Goal: Information Seeking & Learning: Learn about a topic

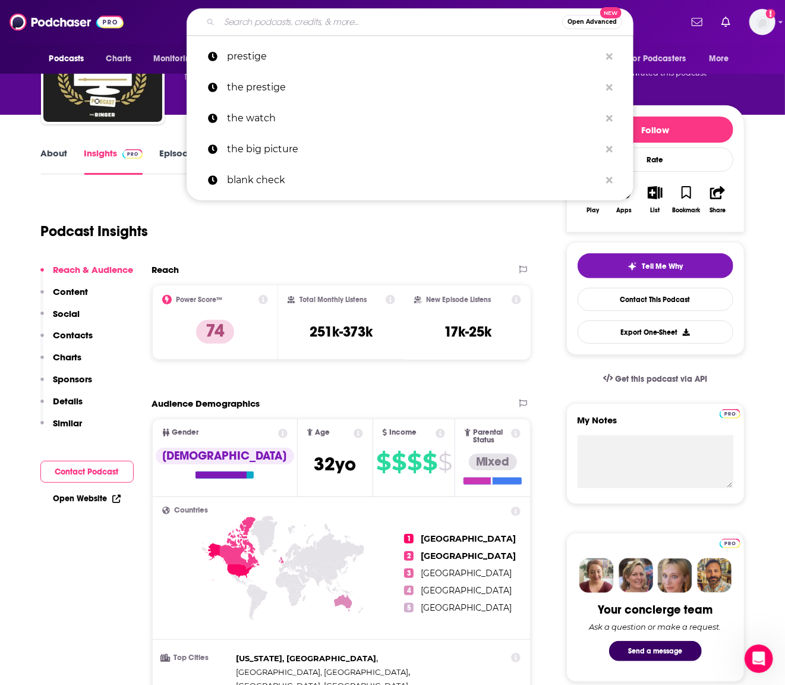
click at [289, 21] on input "Search podcasts, credits, & more..." at bounding box center [390, 21] width 343 height 19
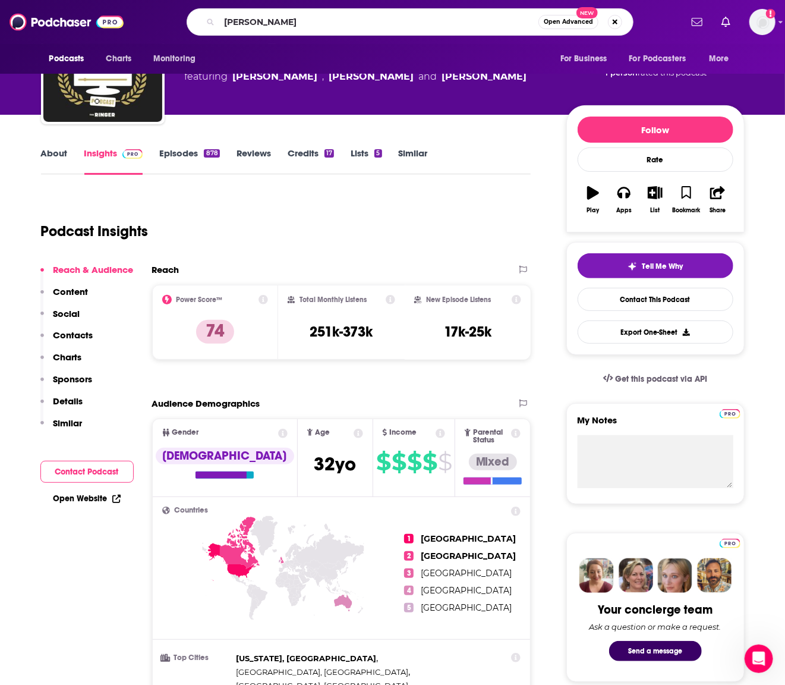
type input "[PERSON_NAME]"
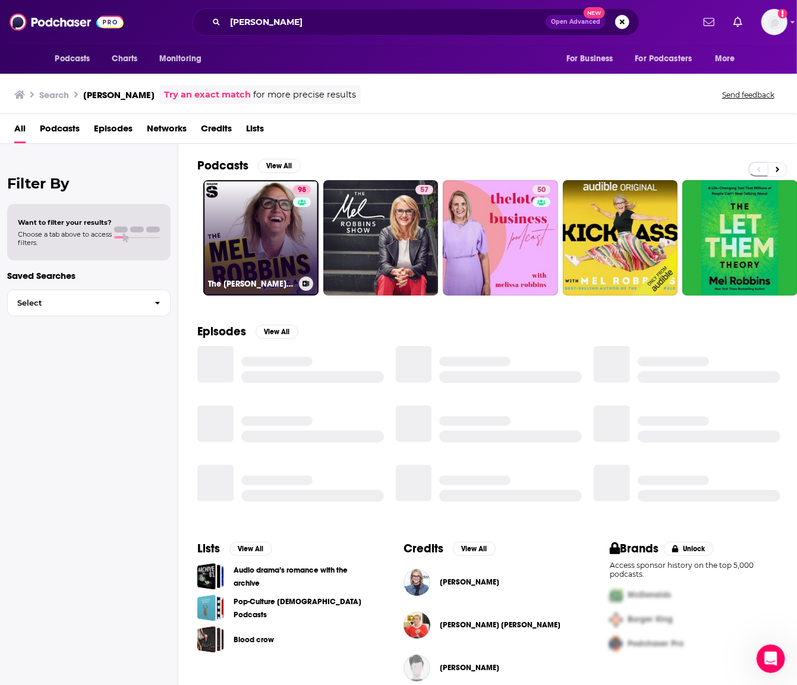
click at [260, 226] on link "98 The [PERSON_NAME] Podcast" at bounding box center [260, 237] width 115 height 115
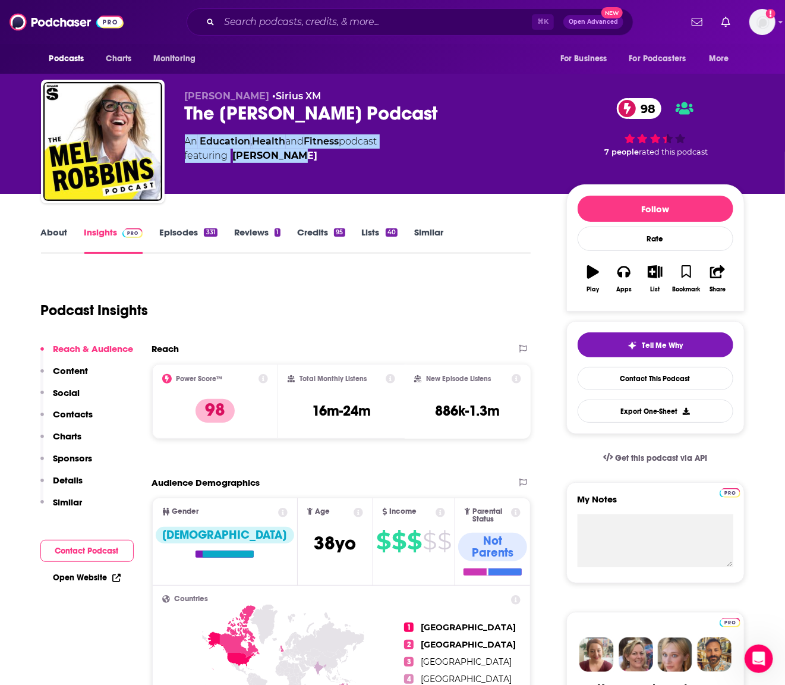
click at [297, 188] on div "[PERSON_NAME] • Sirius XM The [PERSON_NAME] Podcast 98 An Education , Health an…" at bounding box center [465, 143] width 560 height 107
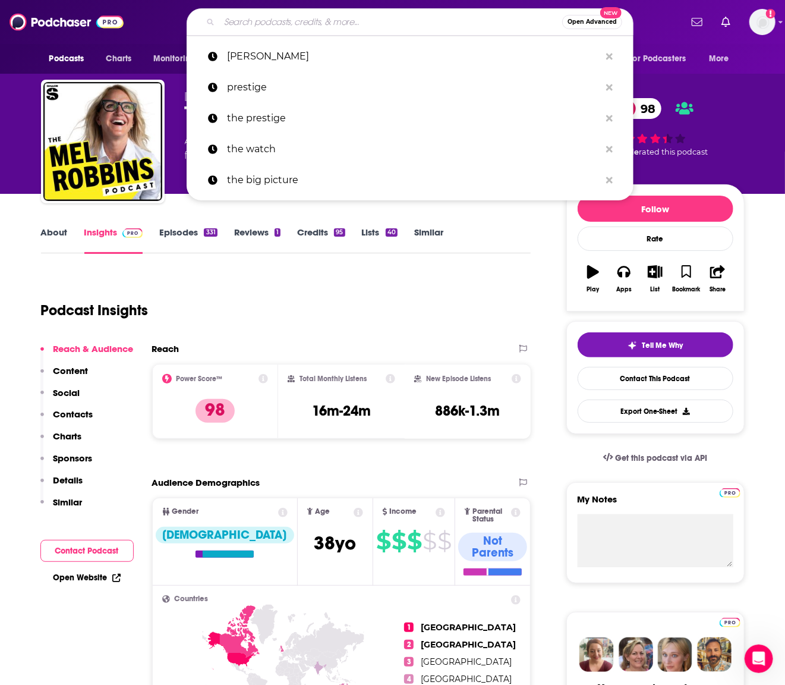
click at [296, 17] on input "Search podcasts, credits, & more..." at bounding box center [390, 21] width 343 height 19
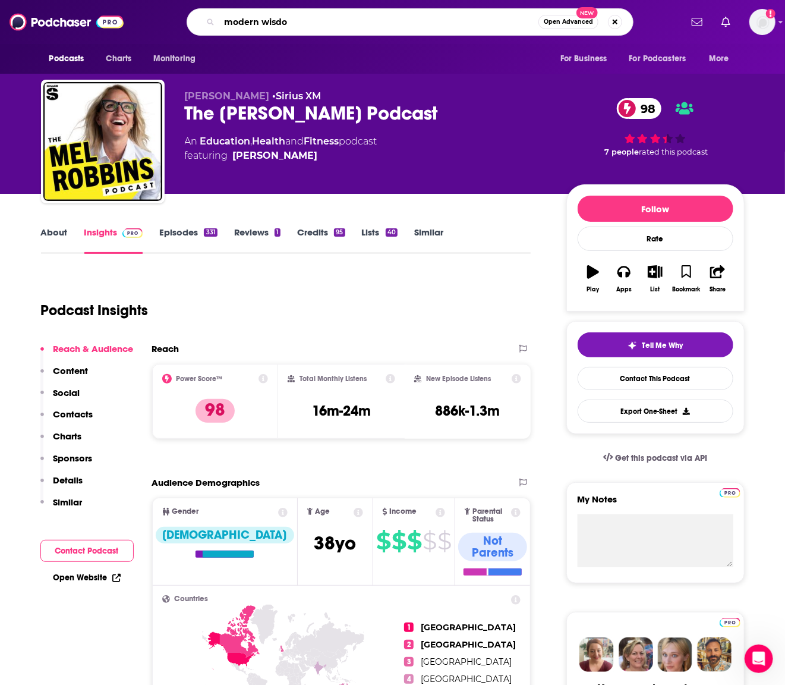
type input "modern wisdom"
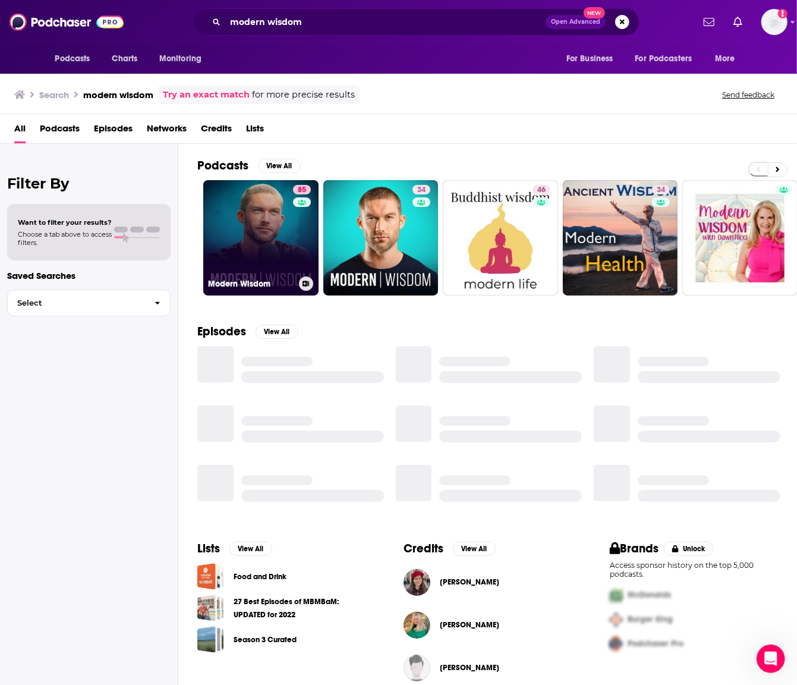
click at [267, 231] on link "85 Modern Wisdom" at bounding box center [260, 237] width 115 height 115
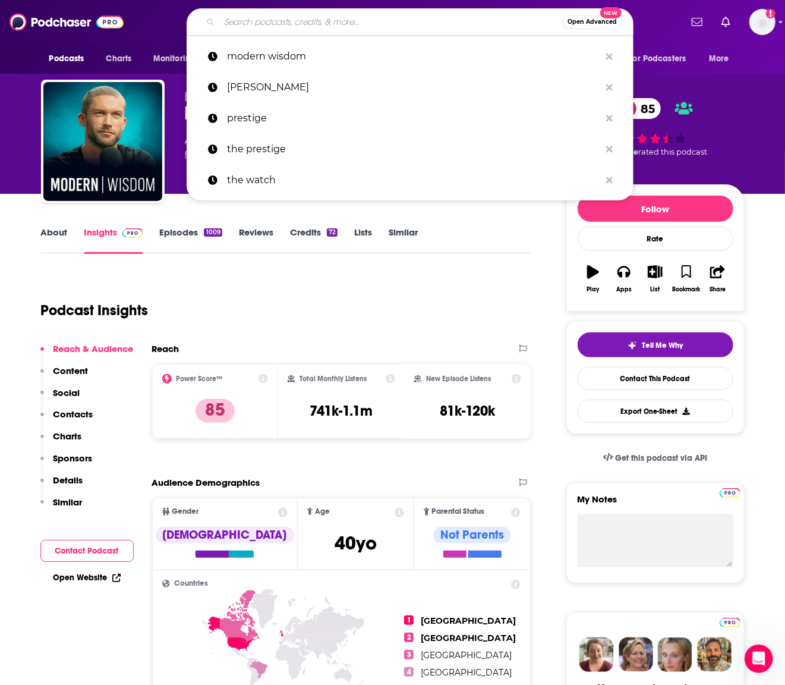
click at [288, 19] on input "Search podcasts, credits, & more..." at bounding box center [390, 21] width 343 height 19
type input "i"
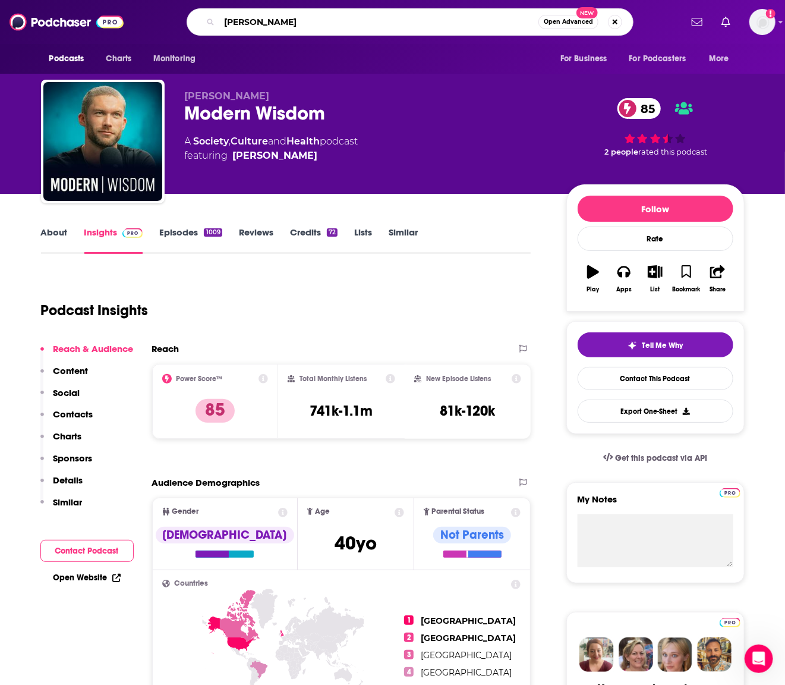
type input "mick unplugge"
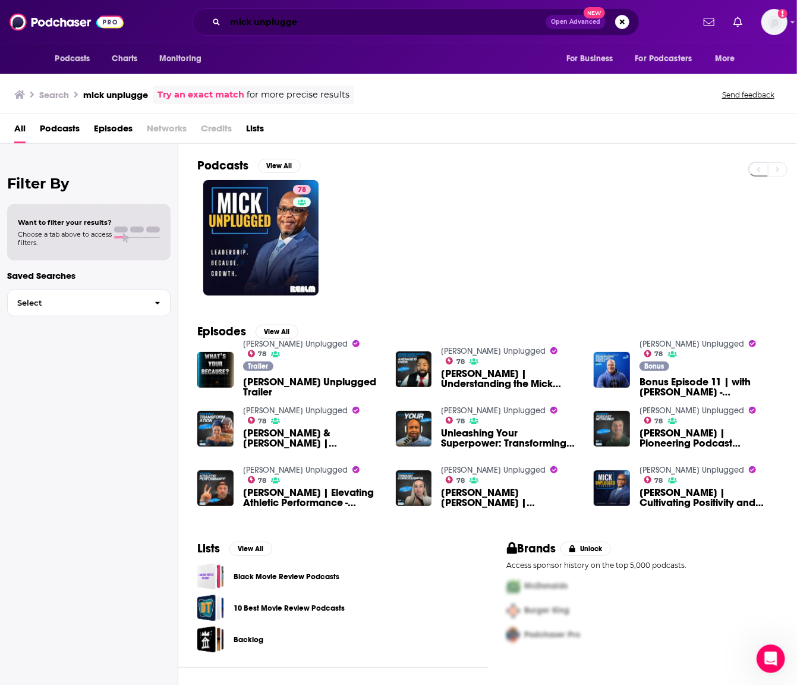
click at [313, 24] on input "mick unplugge" at bounding box center [385, 21] width 320 height 19
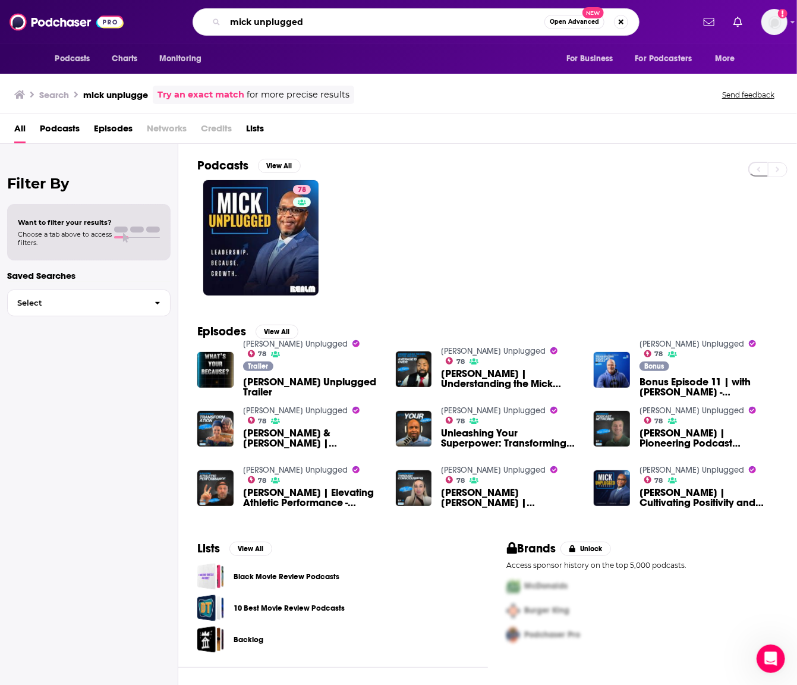
type input "mick unplugged"
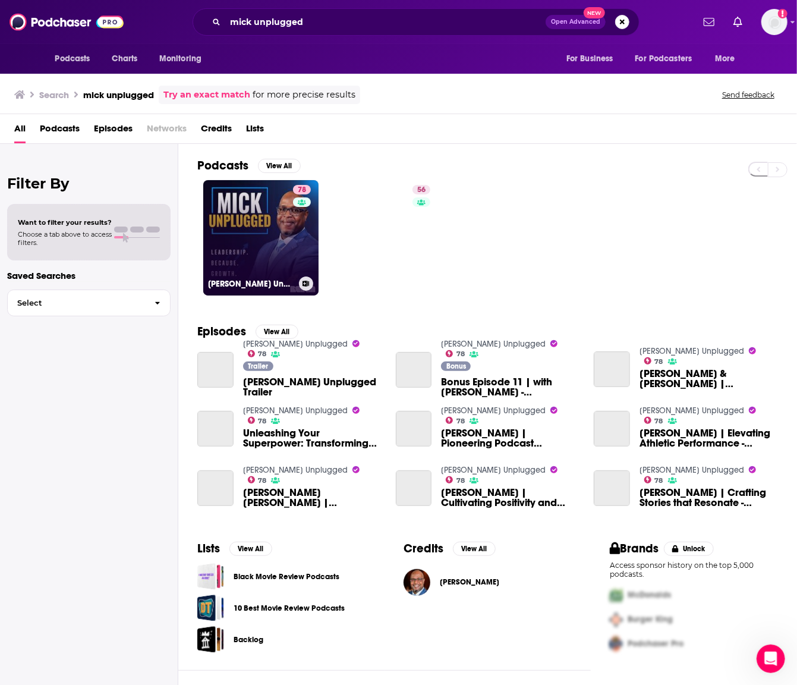
click at [248, 220] on link "78 [PERSON_NAME] Unplugged" at bounding box center [260, 237] width 115 height 115
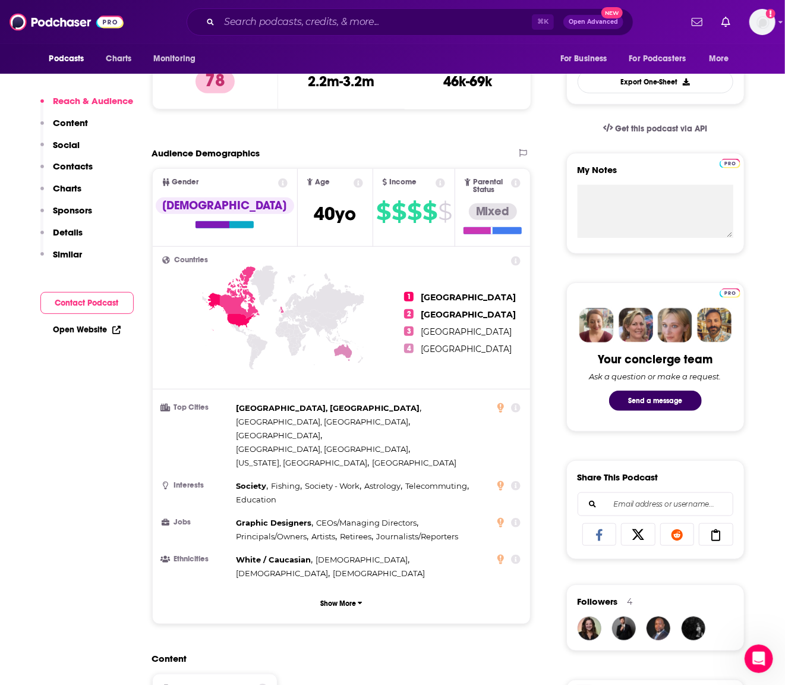
scroll to position [330, 0]
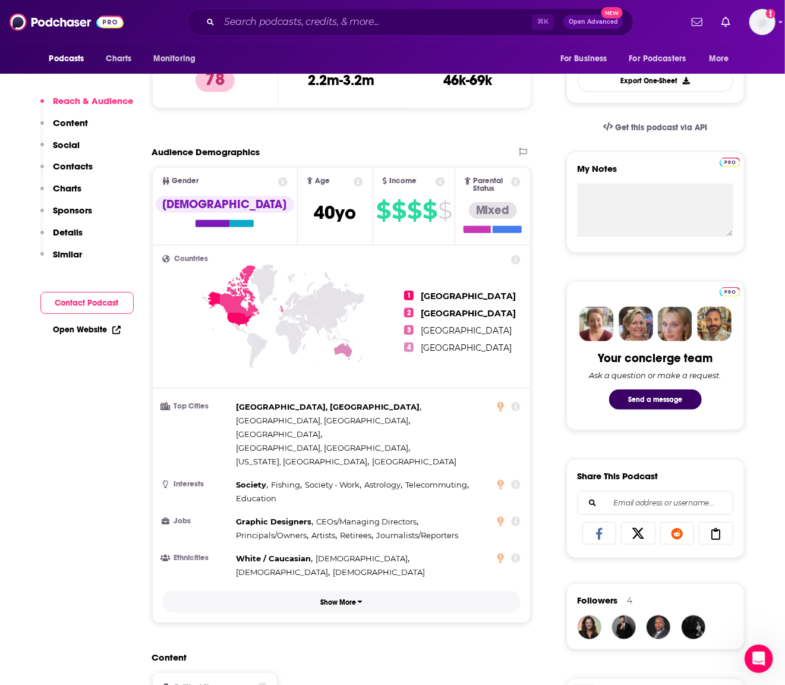
click at [333, 598] on p "Show More" at bounding box center [338, 602] width 36 height 8
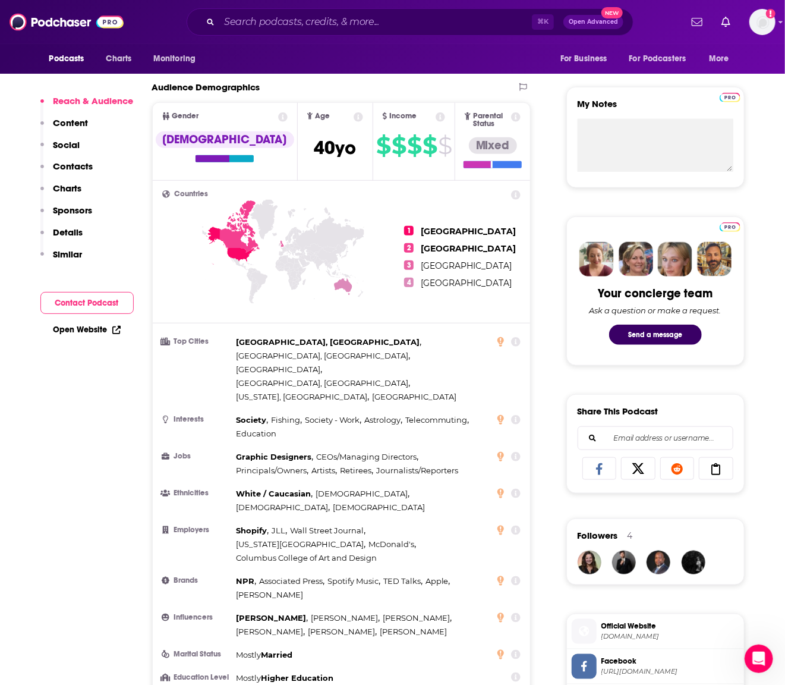
scroll to position [385, 0]
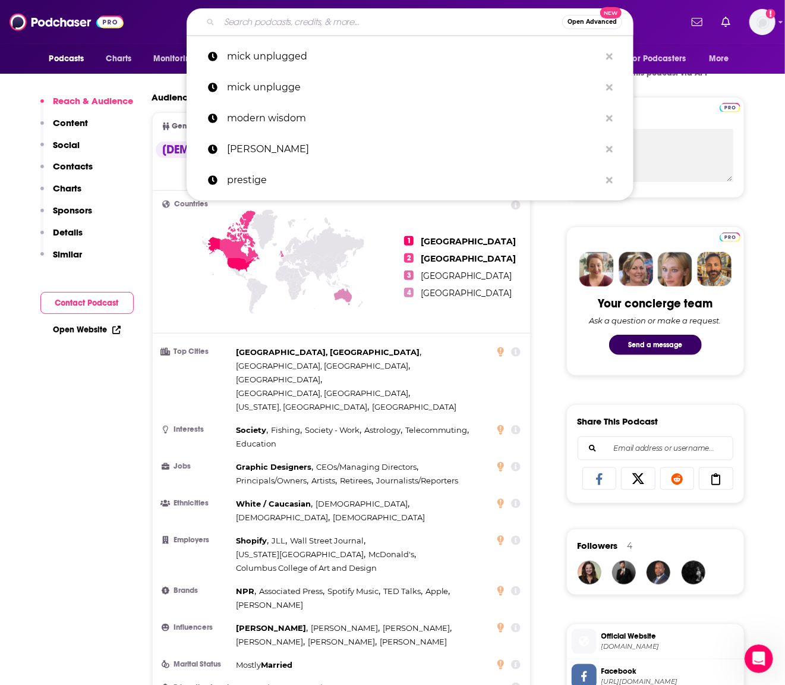
click at [318, 27] on input "Search podcasts, credits, & more..." at bounding box center [390, 21] width 343 height 19
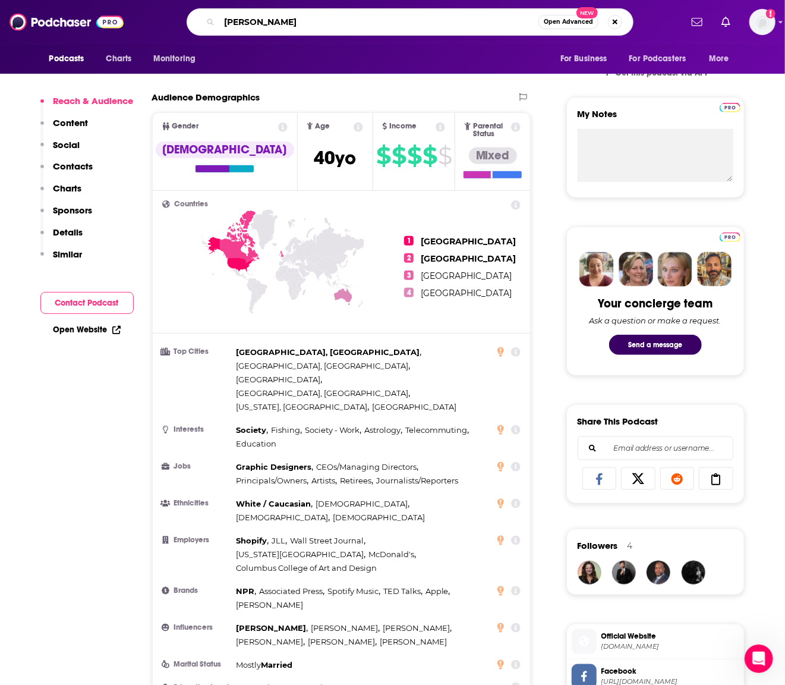
type input "[PERSON_NAME]"
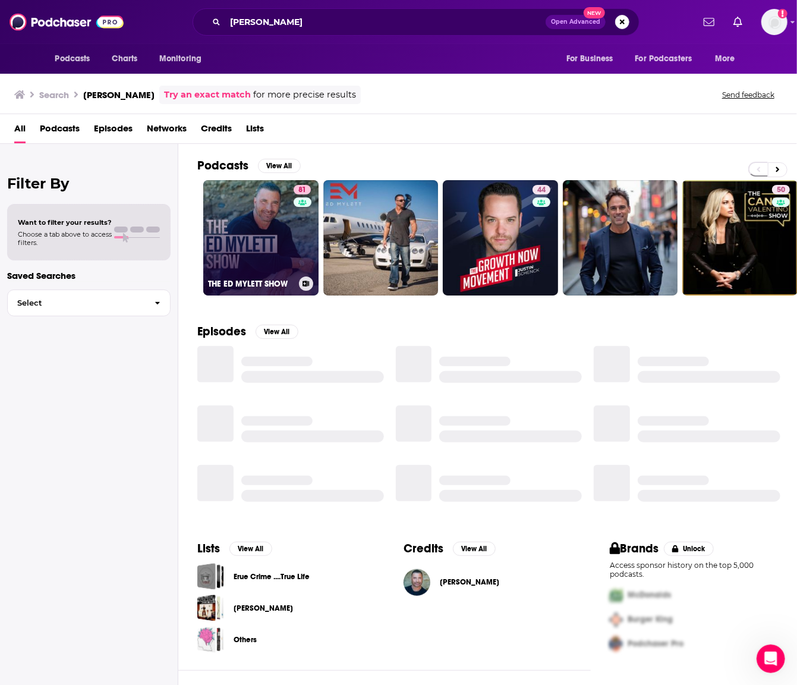
click at [253, 219] on link "81 THE [PERSON_NAME] SHOW" at bounding box center [260, 237] width 115 height 115
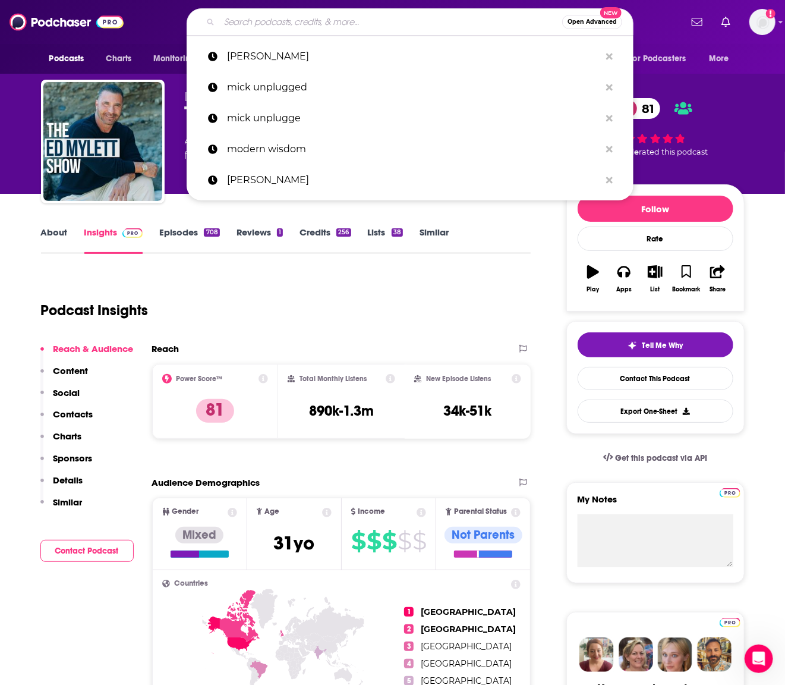
click at [243, 18] on input "Search podcasts, credits, & more..." at bounding box center [390, 21] width 343 height 19
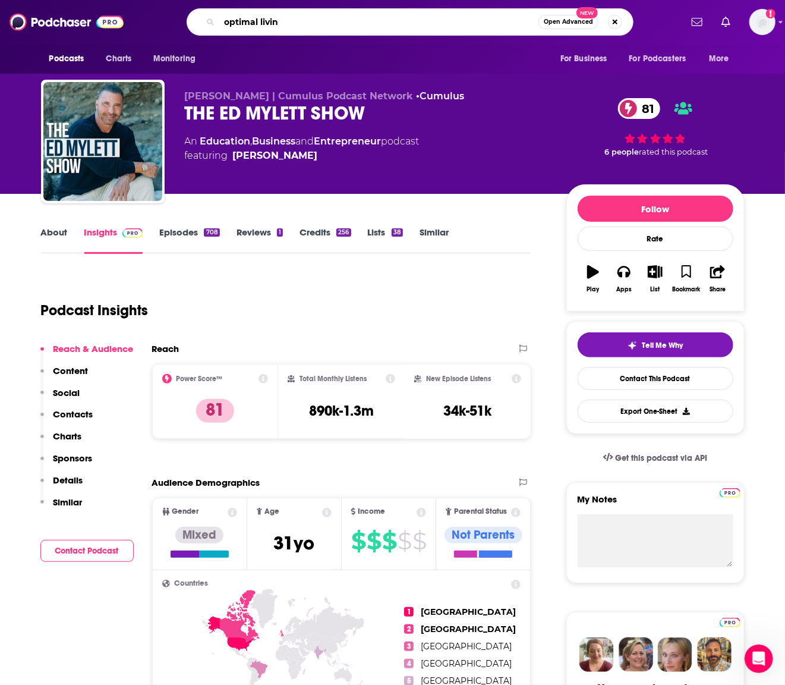
type input "optimal living"
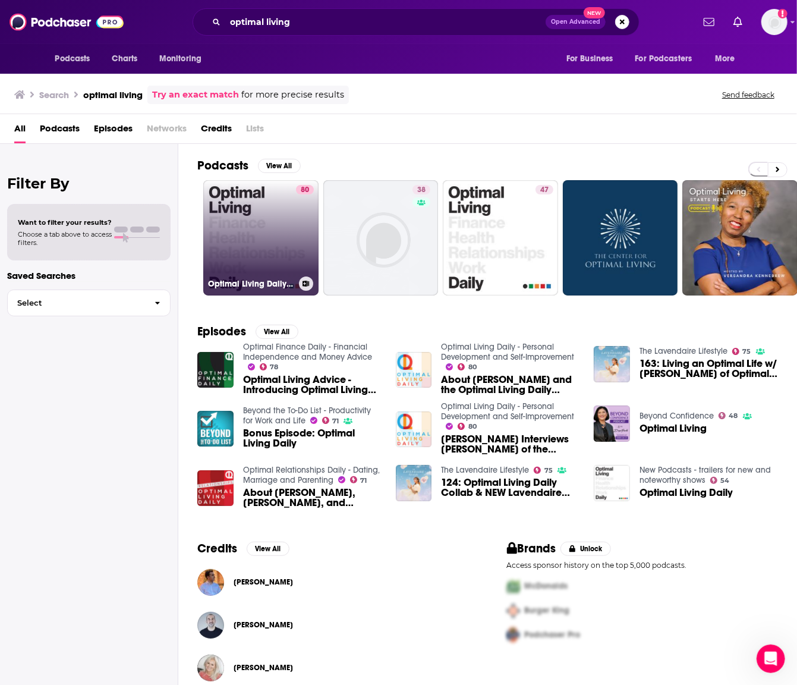
click at [263, 241] on link "80 Optimal Living Daily - Personal Development and [MEDICAL_DATA]" at bounding box center [260, 237] width 115 height 115
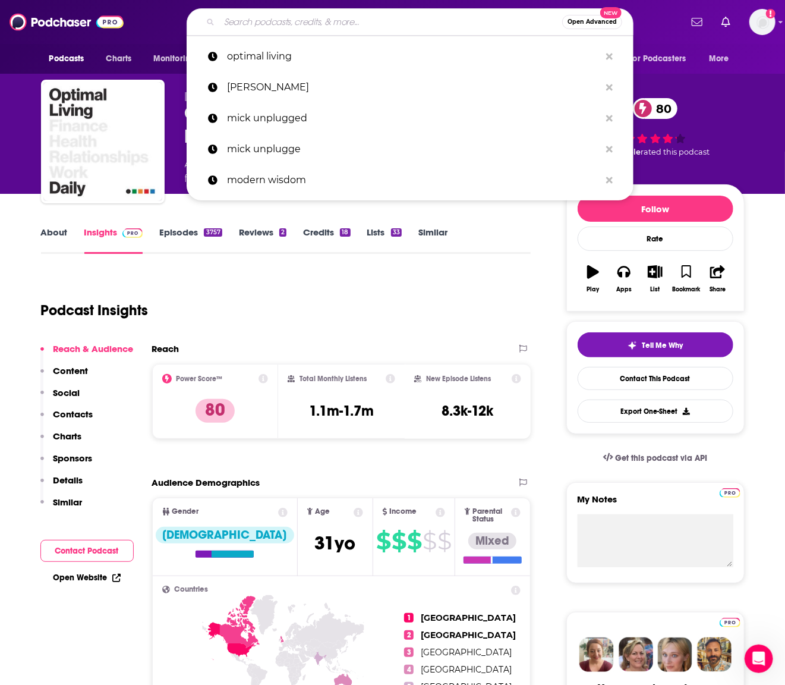
click at [289, 21] on input "Search podcasts, credits, & more..." at bounding box center [390, 21] width 343 height 19
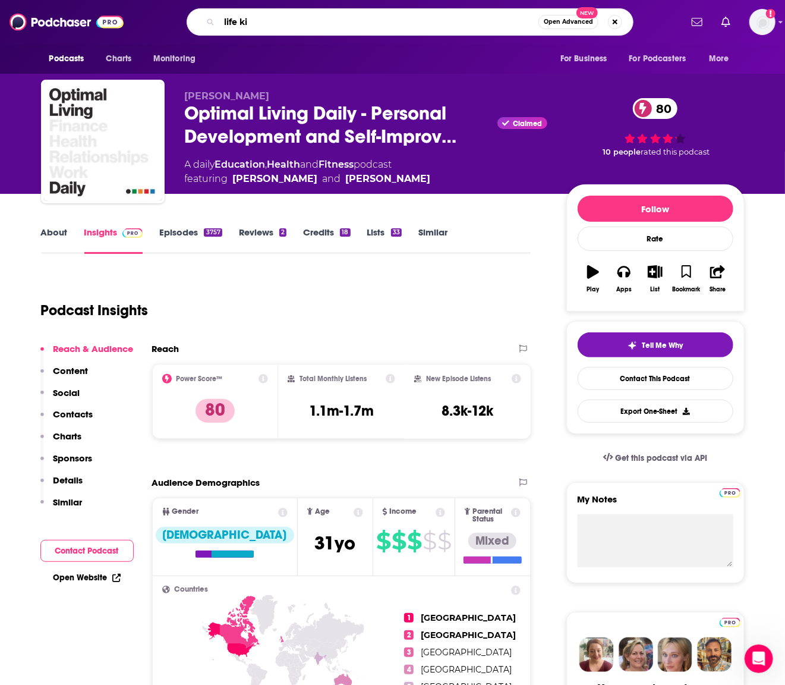
type input "life kit"
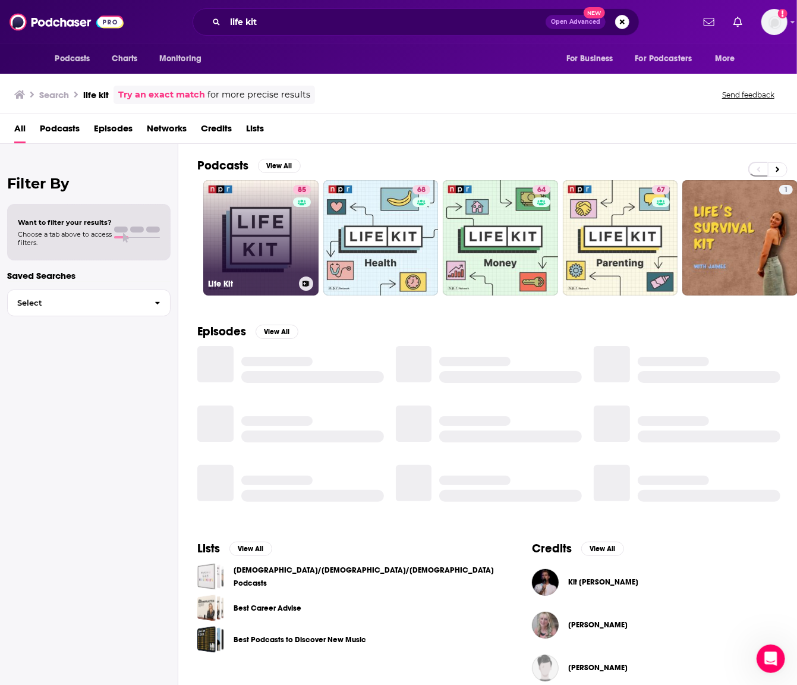
click at [252, 208] on link "85 Life Kit" at bounding box center [260, 237] width 115 height 115
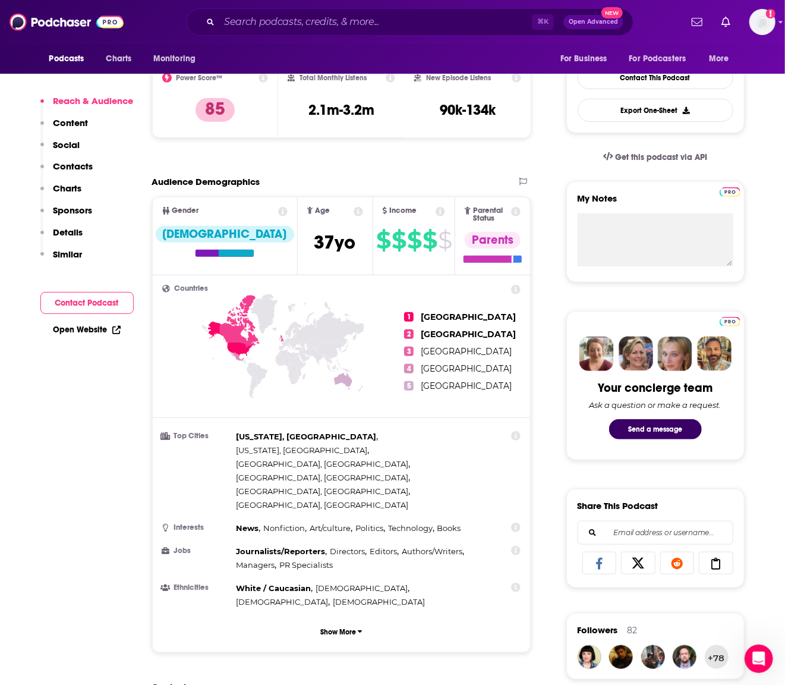
scroll to position [303, 0]
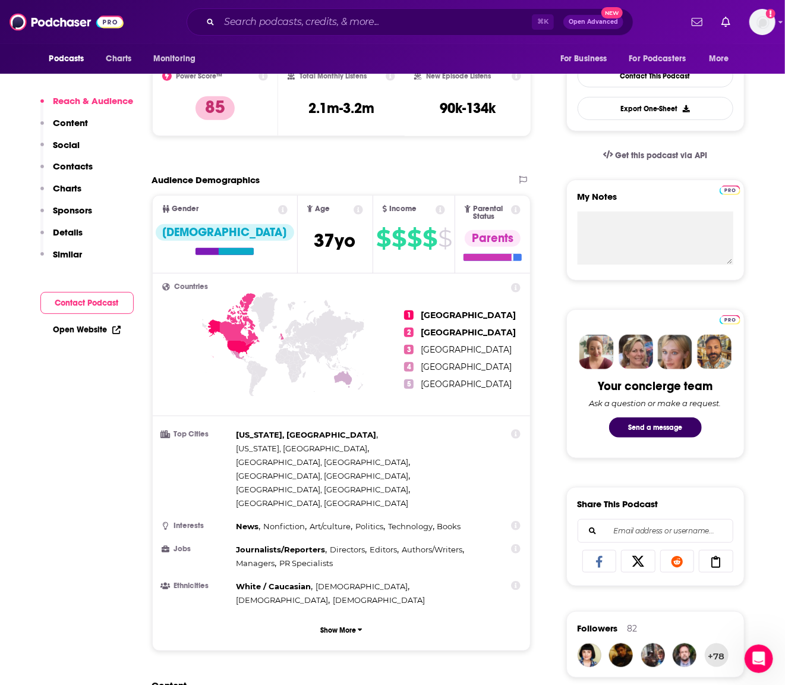
click at [304, 569] on div "Countries 1 [GEOGRAPHIC_DATA] 2 [GEOGRAPHIC_DATA] 3 [GEOGRAPHIC_DATA] 4 [GEOGRA…" at bounding box center [342, 461] width 378 height 377
click at [316, 619] on button "Show More" at bounding box center [341, 630] width 359 height 22
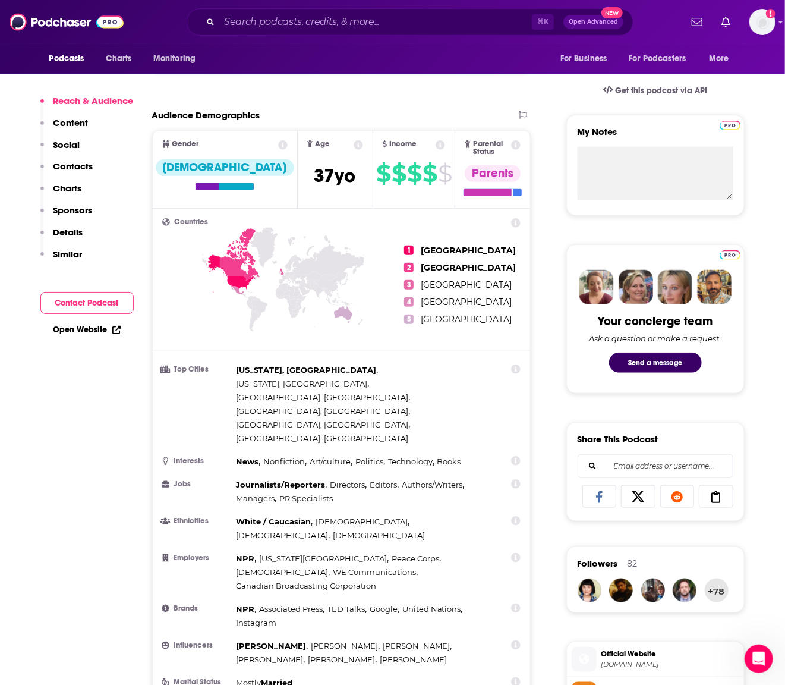
scroll to position [369, 0]
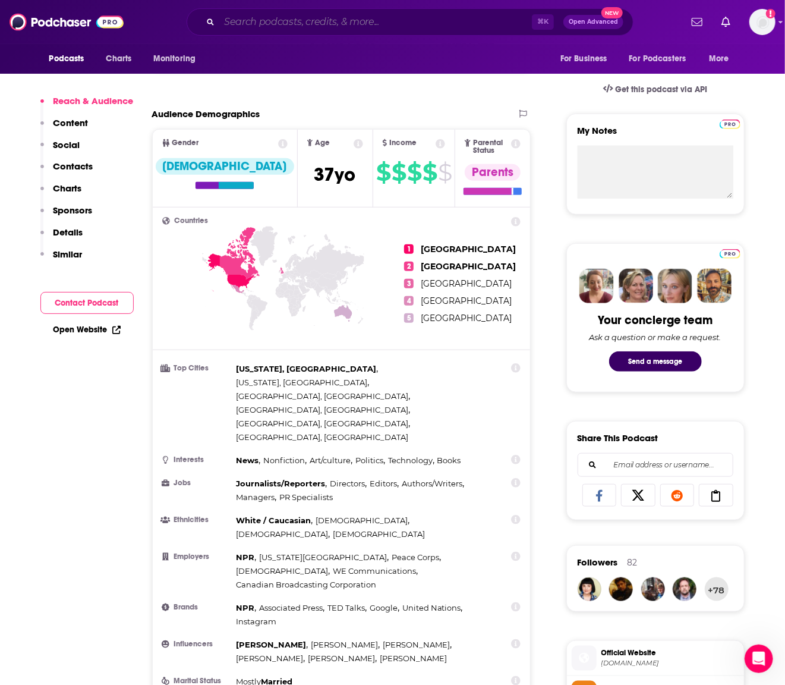
click at [378, 27] on input "Search podcasts, credits, & more..." at bounding box center [375, 21] width 313 height 19
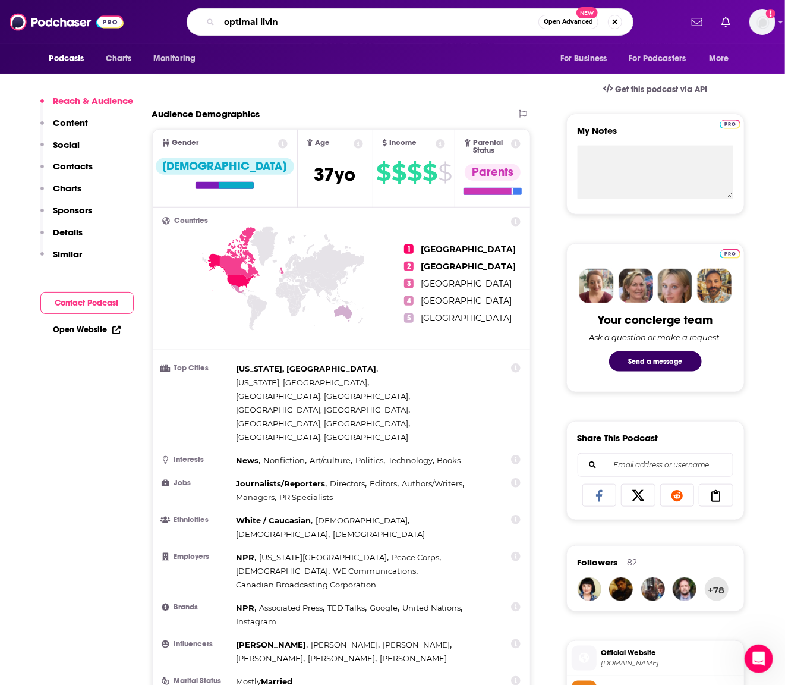
type input "optimal living"
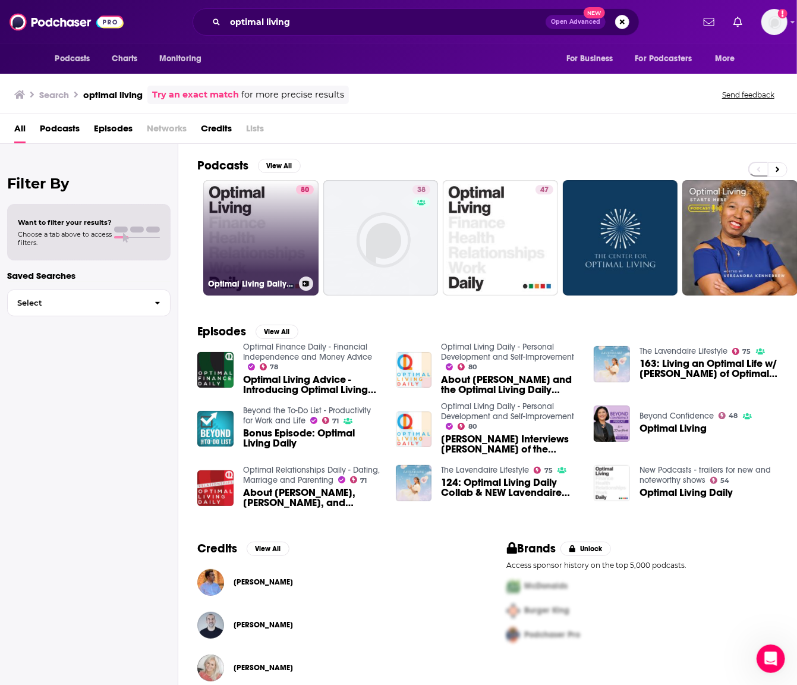
click at [221, 203] on link "80 Optimal Living Daily - Personal Development and [MEDICAL_DATA]" at bounding box center [260, 237] width 115 height 115
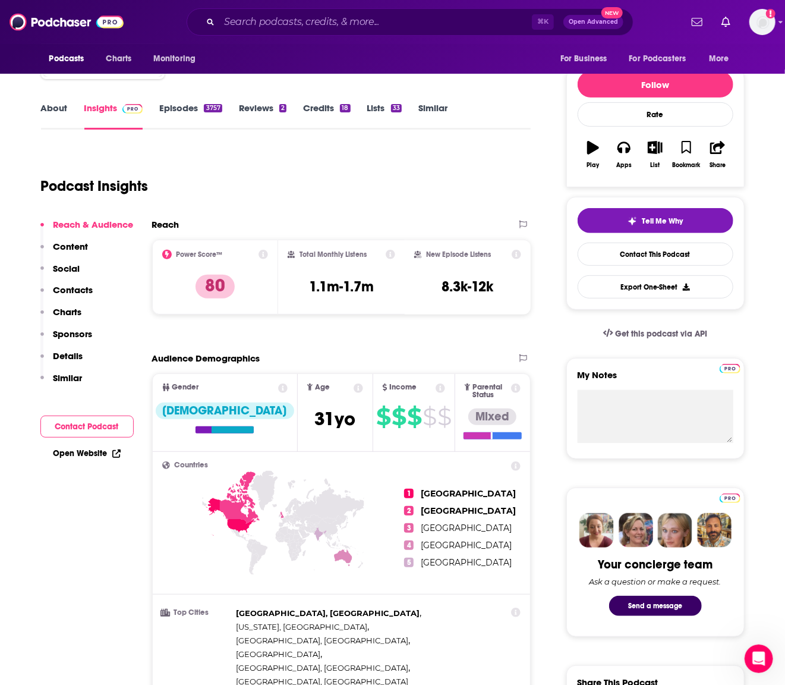
scroll to position [127, 0]
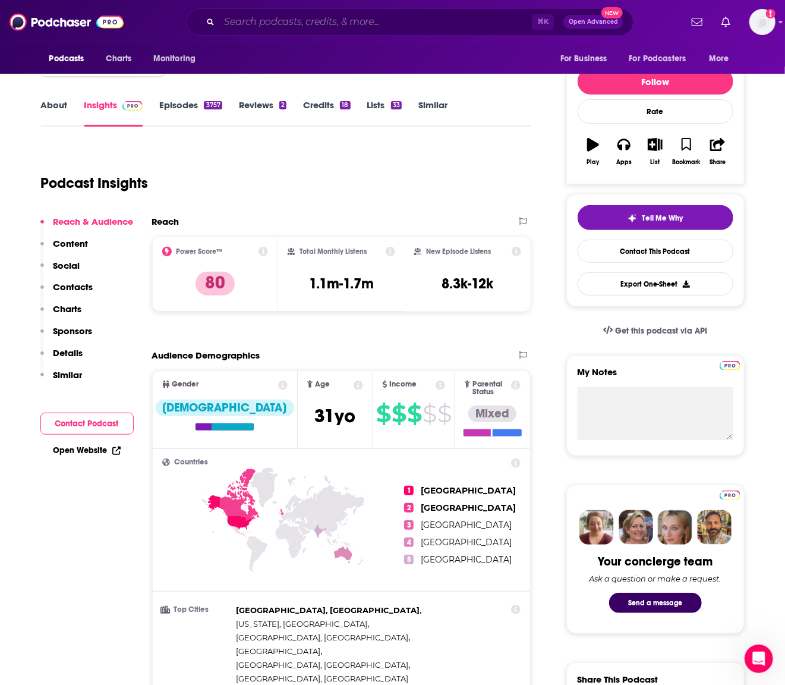
click at [289, 30] on input "Search podcasts, credits, & more..." at bounding box center [375, 21] width 313 height 19
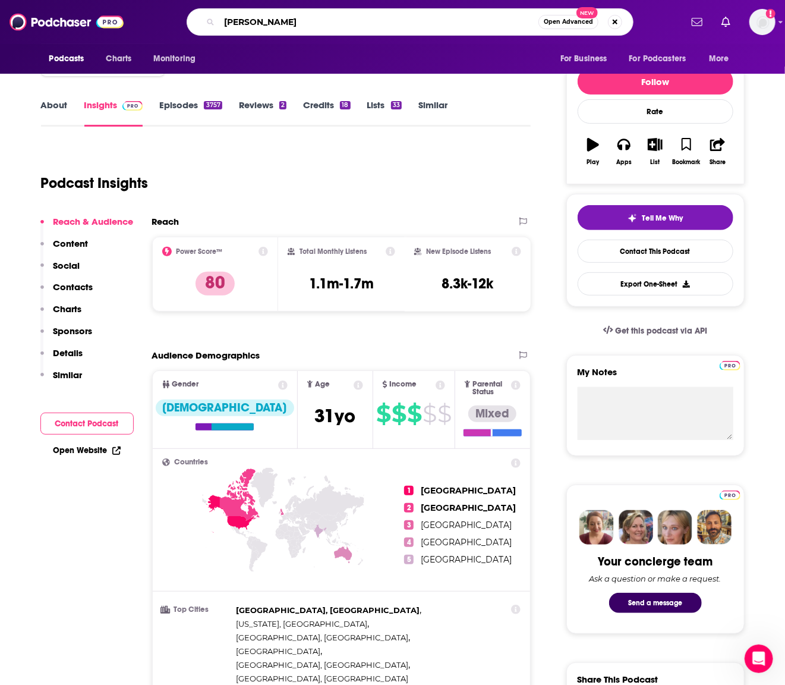
type input "[PERSON_NAME]"
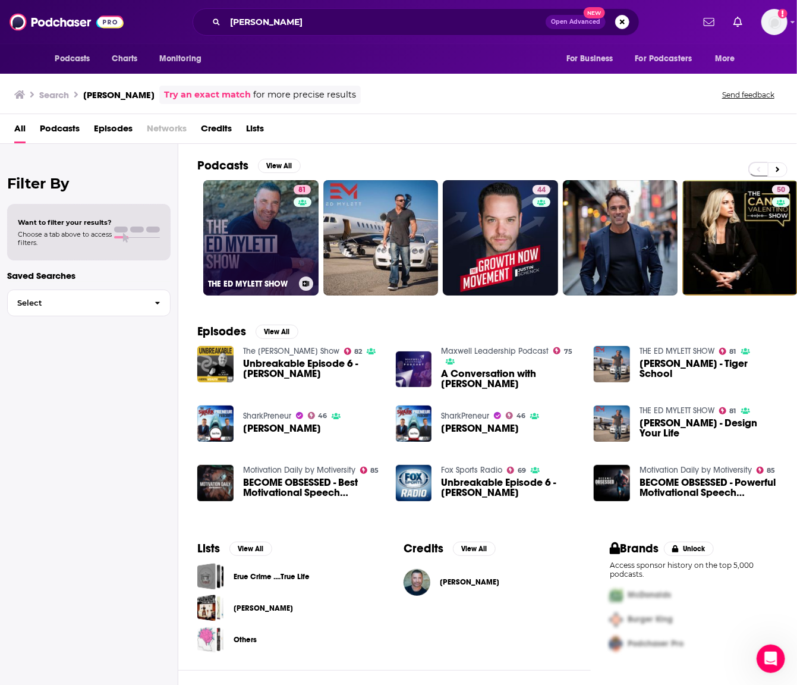
click at [250, 201] on link "81 THE [PERSON_NAME] SHOW" at bounding box center [260, 237] width 115 height 115
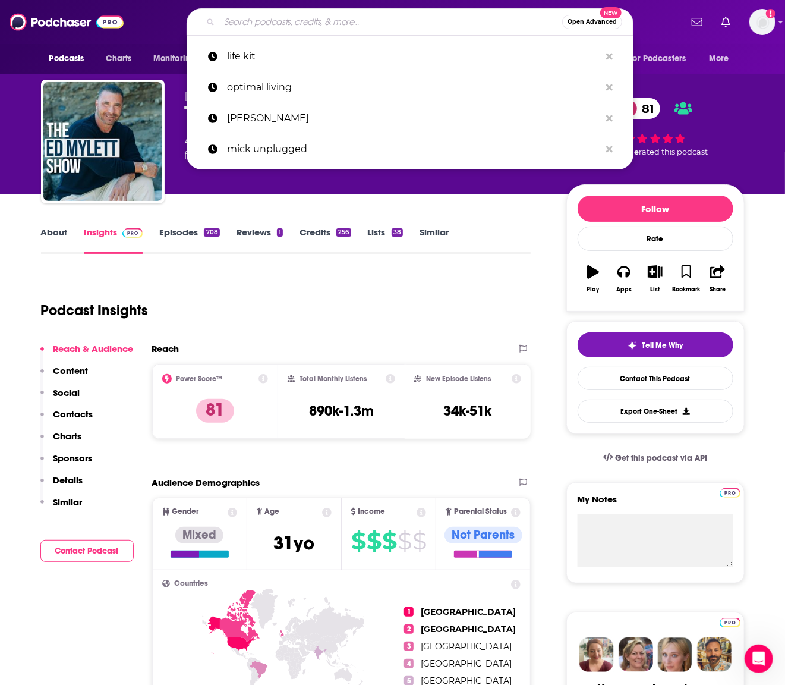
click at [346, 18] on input "Search podcasts, credits, & more..." at bounding box center [390, 21] width 343 height 19
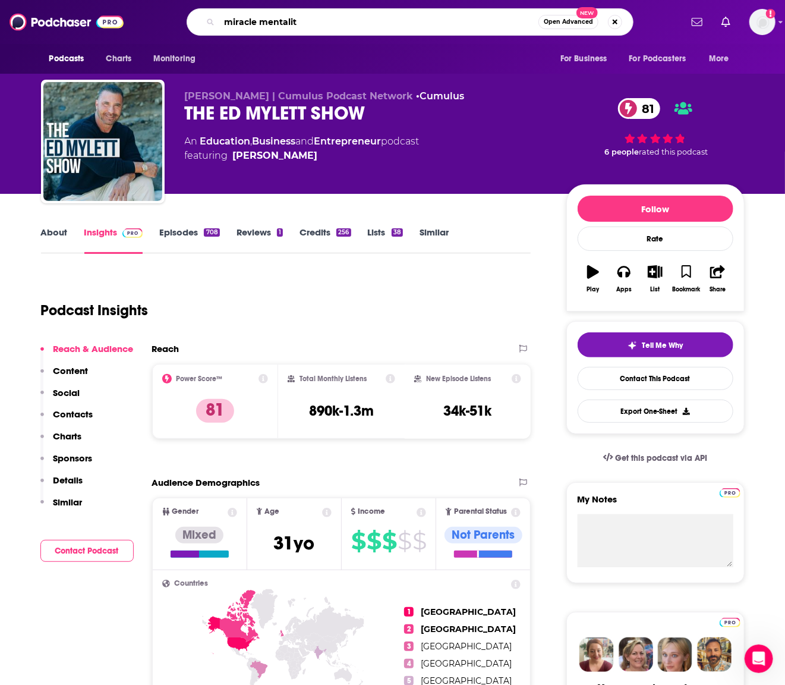
type input "miracle mentality"
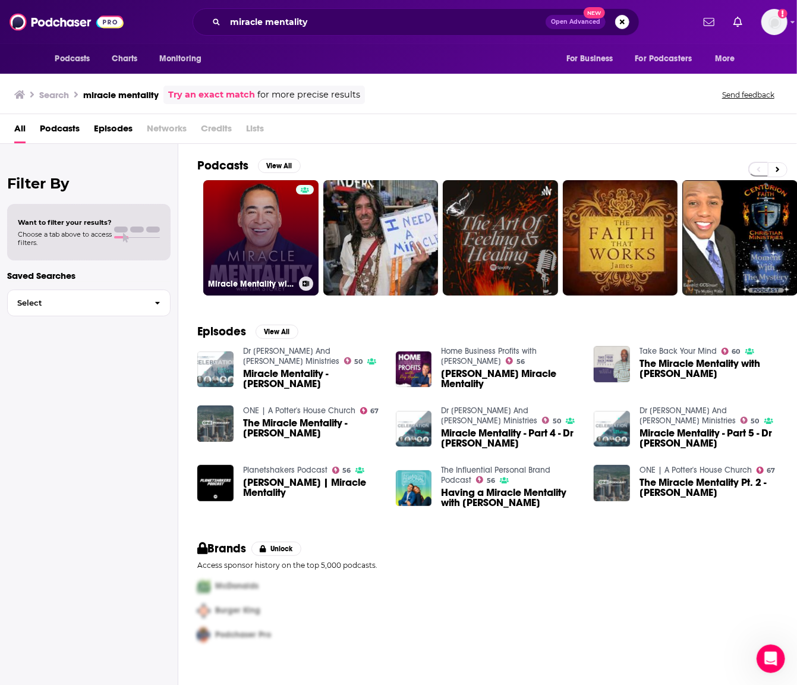
click at [258, 213] on link "Miracle Mentality with [PERSON_NAME] (Motivation, Self Help, and Mental Health)" at bounding box center [260, 237] width 115 height 115
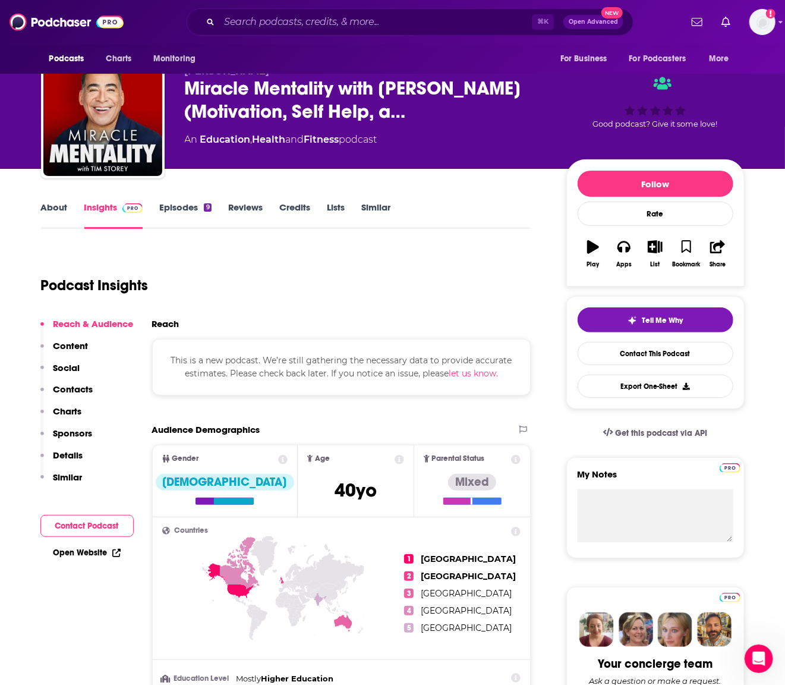
scroll to position [31, 0]
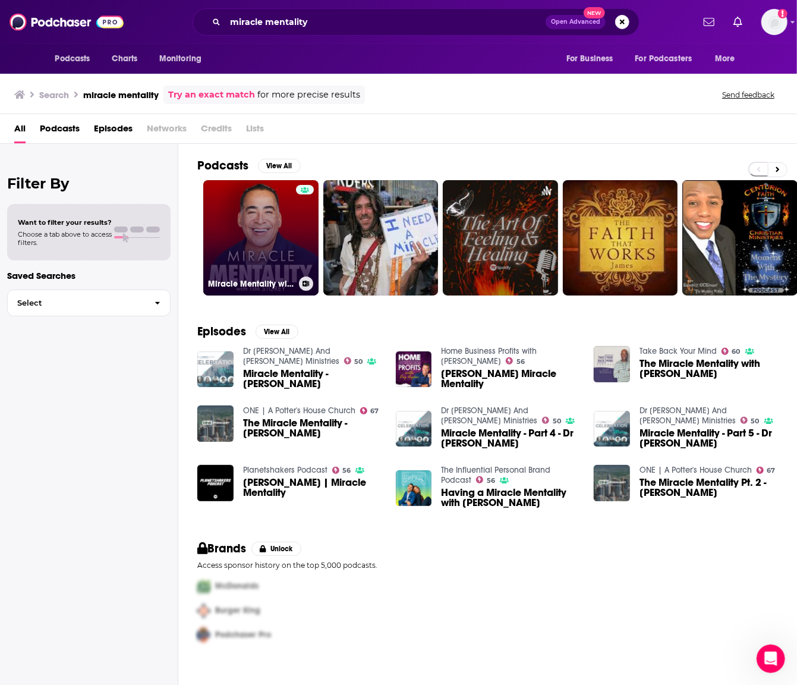
click at [230, 219] on link "Miracle Mentality with [PERSON_NAME] (Motivation, Self Help, and Mental Health)" at bounding box center [260, 237] width 115 height 115
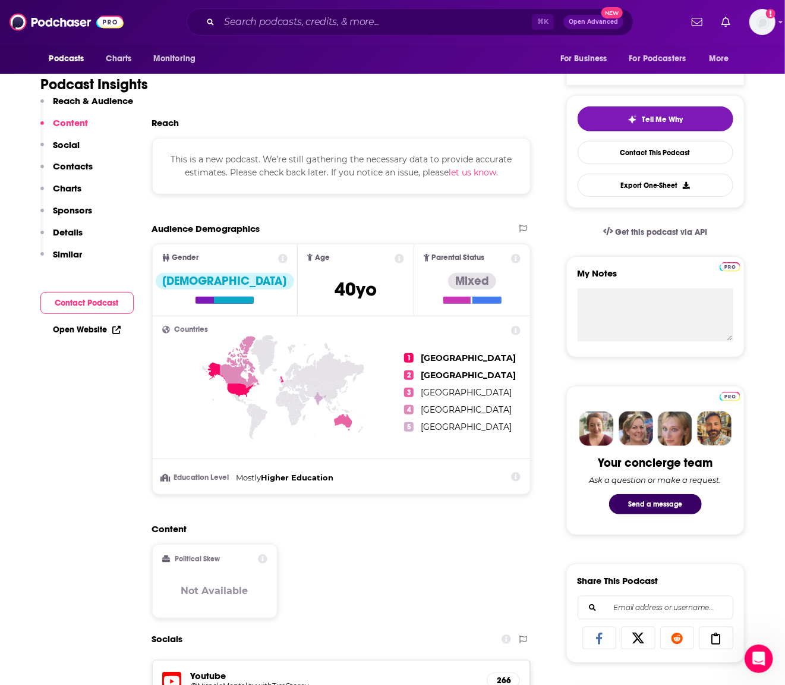
scroll to position [243, 0]
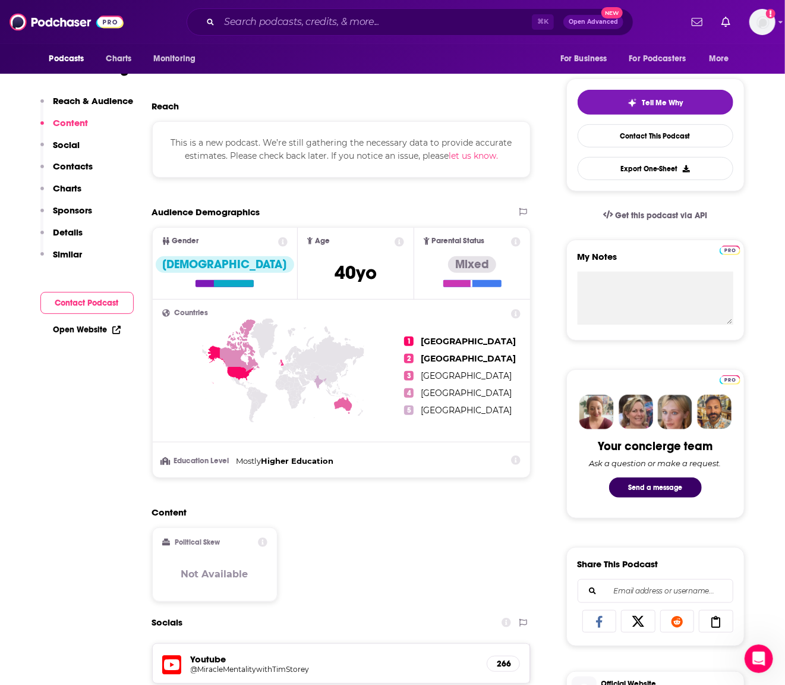
click at [341, 467] on li "Education Level Mostly Higher Education" at bounding box center [341, 461] width 359 height 14
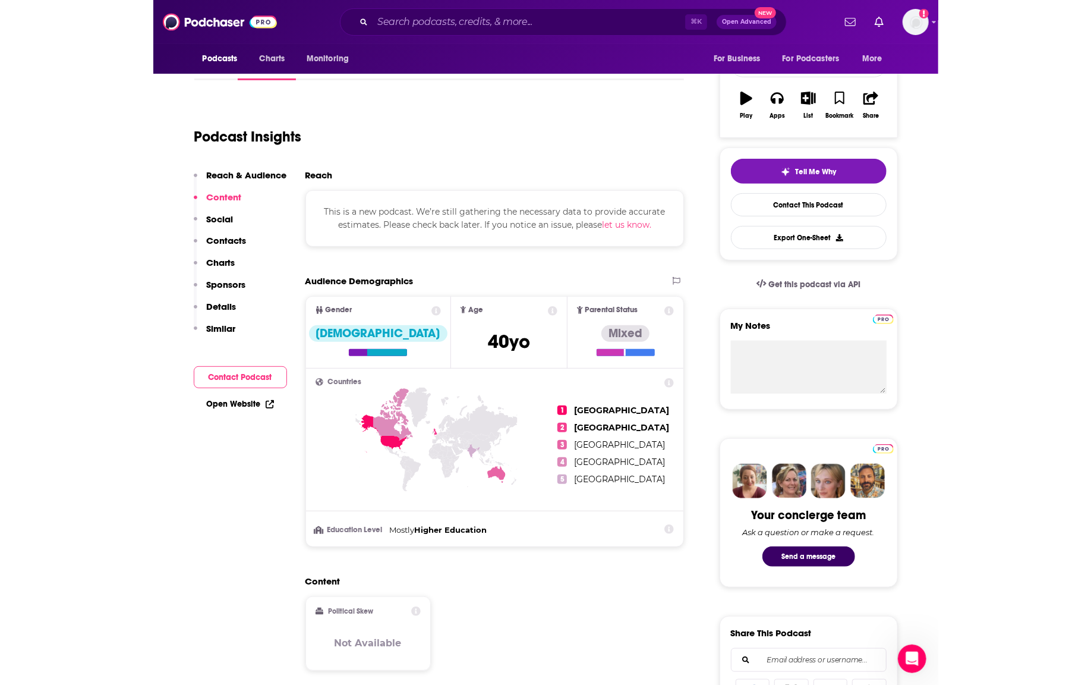
scroll to position [147, 0]
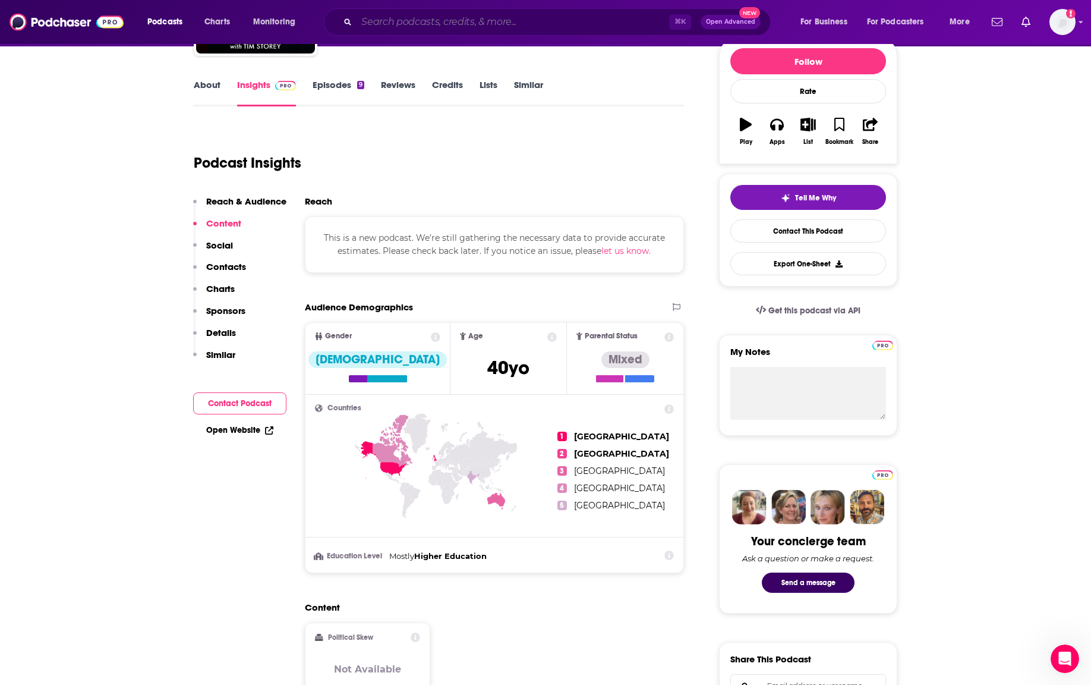
click at [419, 21] on input "Search podcasts, credits, & more..." at bounding box center [513, 21] width 313 height 19
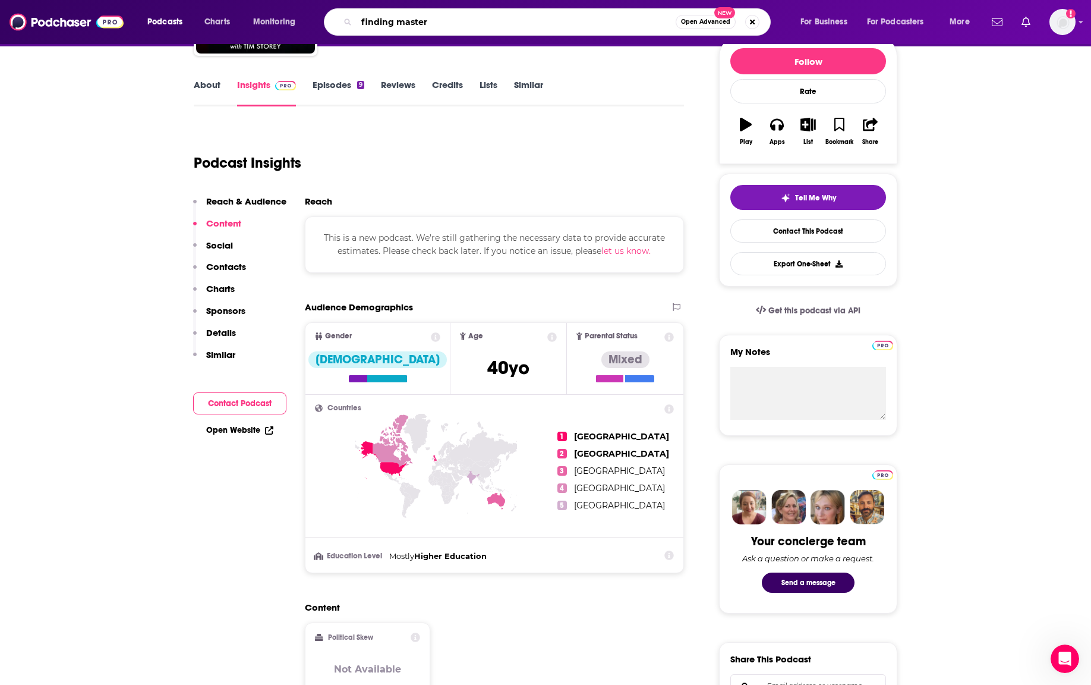
type input "finding mastery"
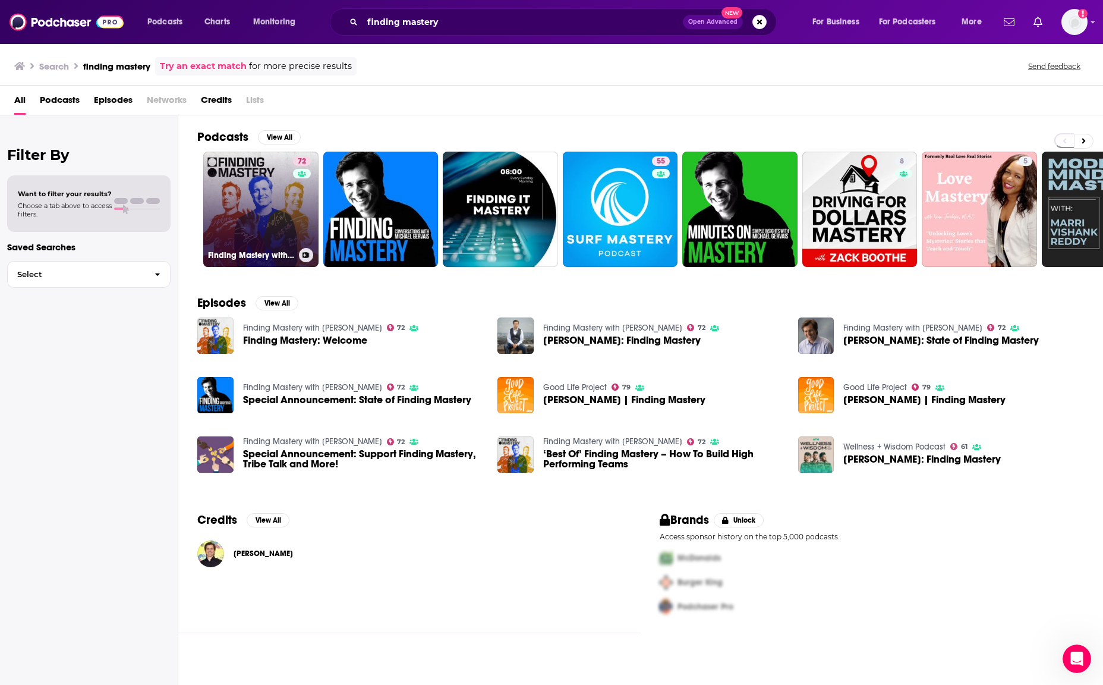
click at [279, 191] on link "72 Finding Mastery with [PERSON_NAME]" at bounding box center [260, 209] width 115 height 115
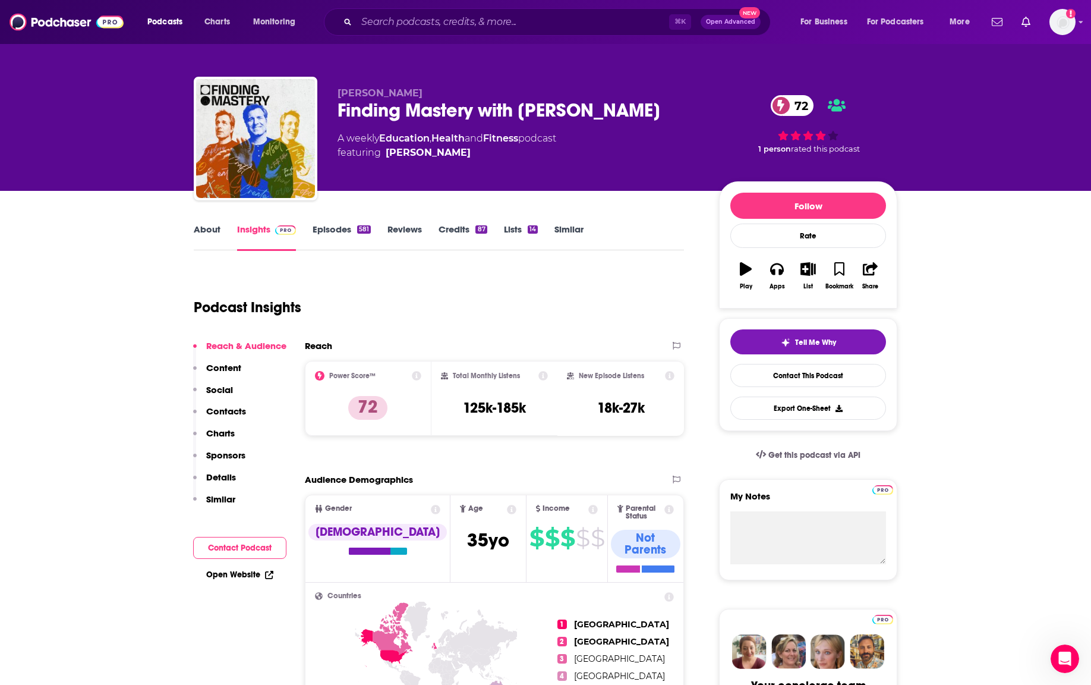
scroll to position [1, 0]
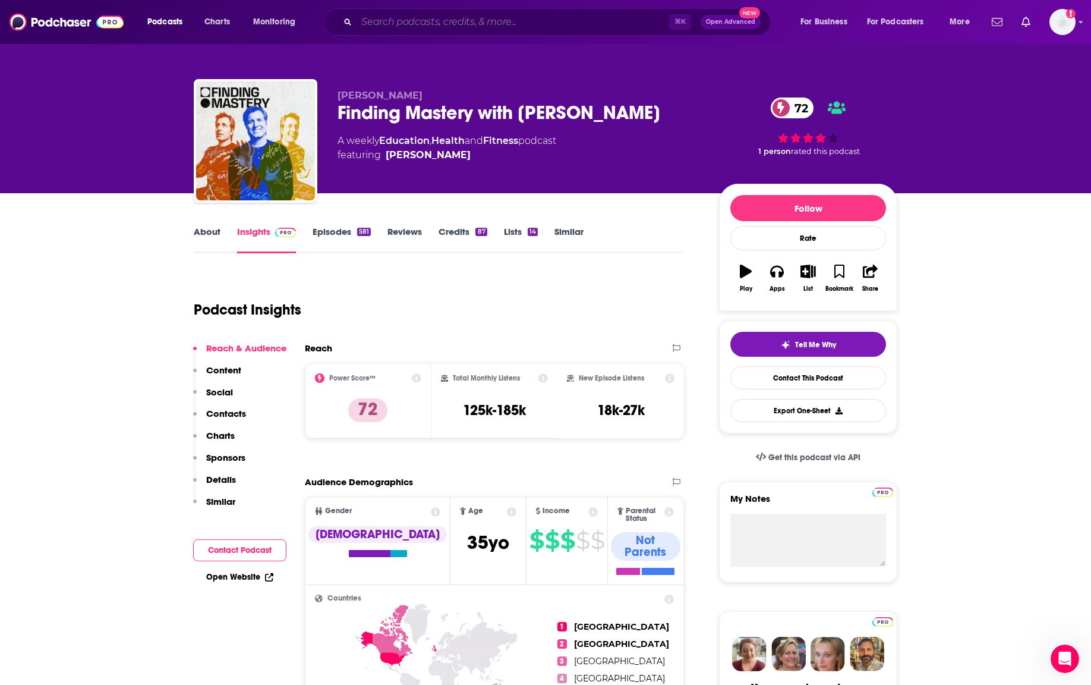
click at [481, 14] on input "Search podcasts, credits, & more..." at bounding box center [513, 21] width 313 height 19
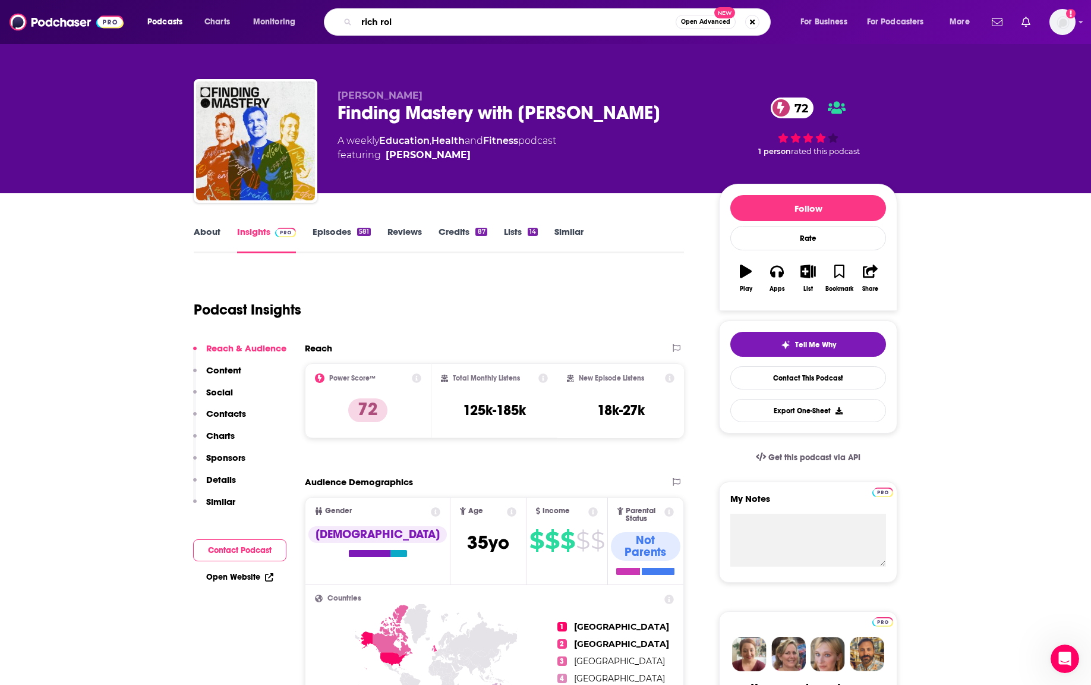
type input "rich roll"
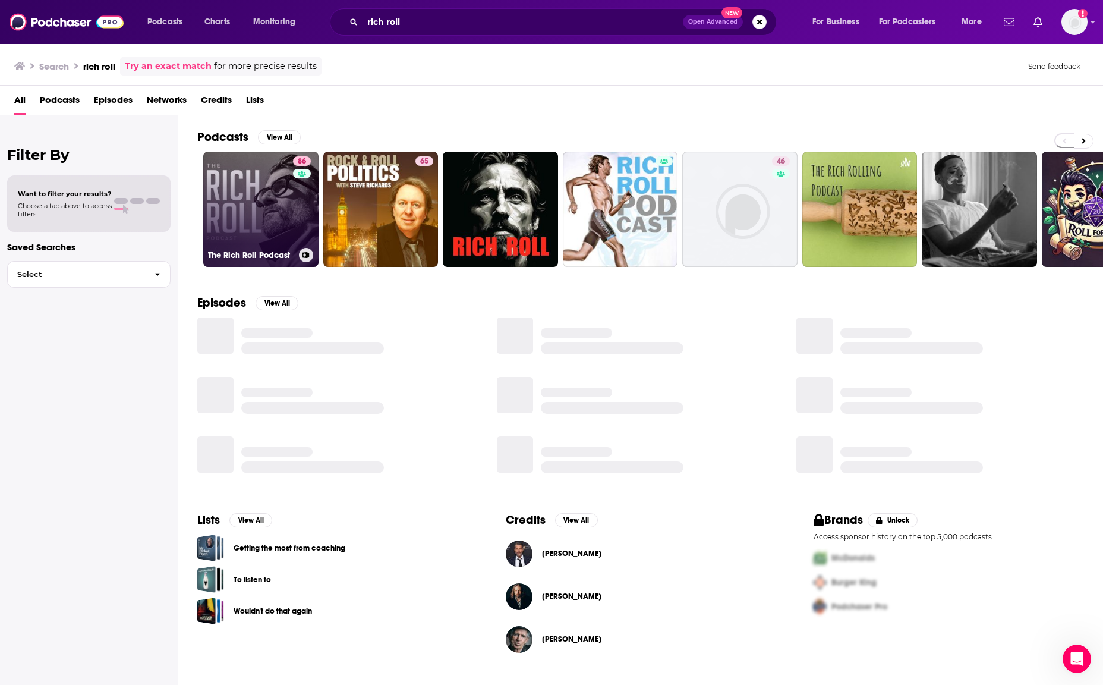
click at [267, 207] on link "86 The [PERSON_NAME] Podcast" at bounding box center [260, 209] width 115 height 115
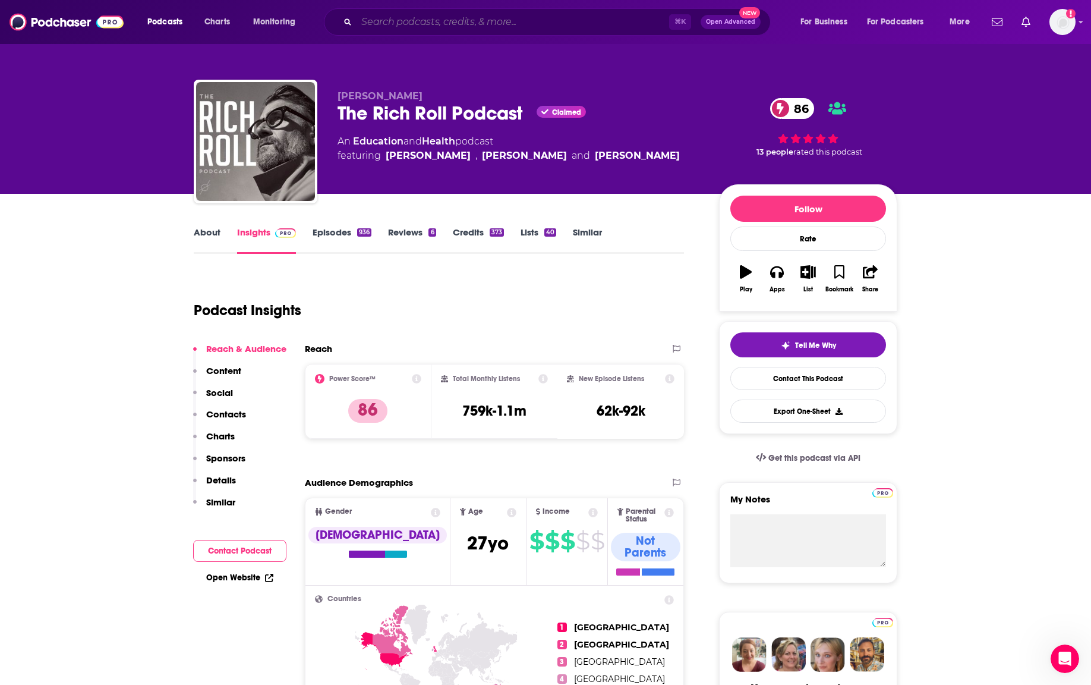
click at [419, 20] on input "Search podcasts, credits, & more..." at bounding box center [513, 21] width 313 height 19
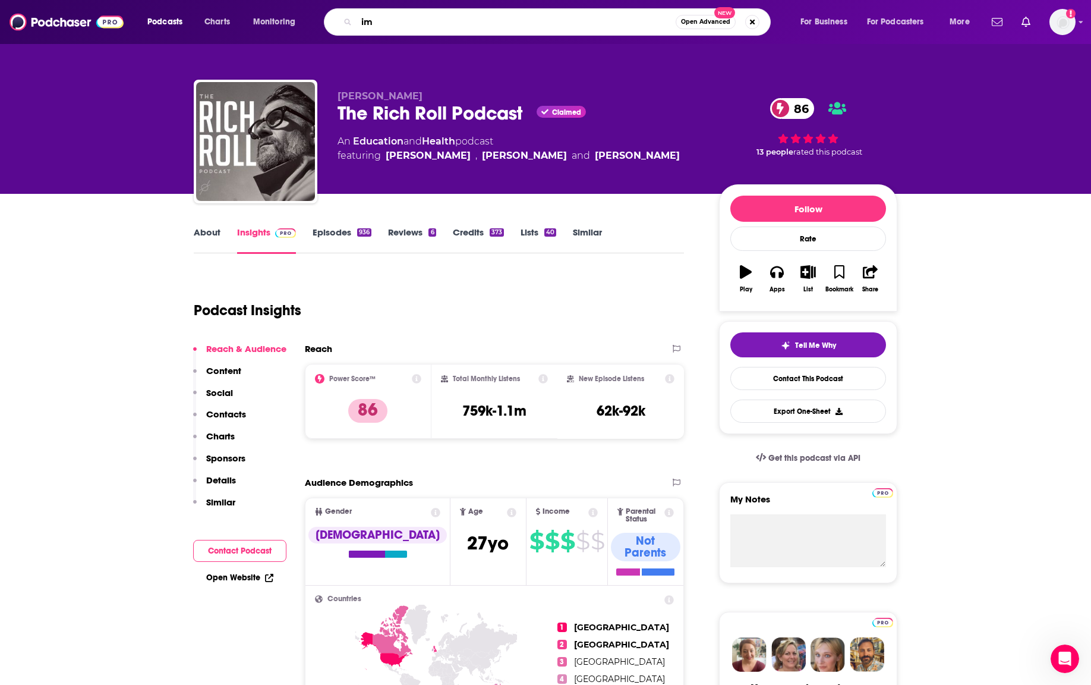
type input "imo"
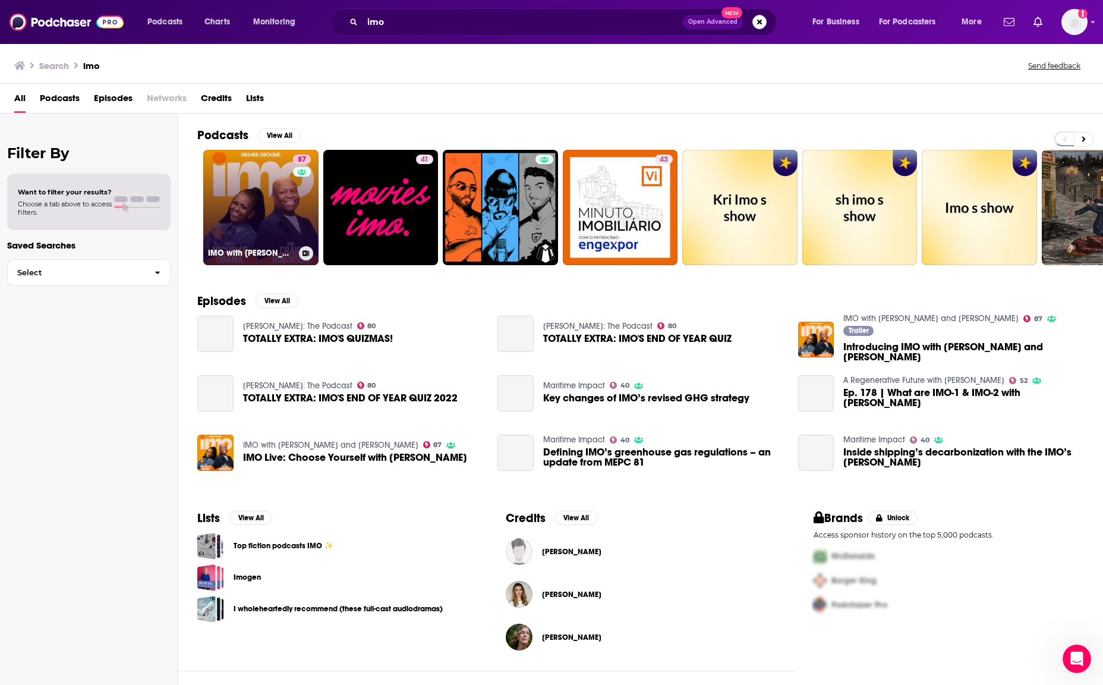
click at [263, 216] on link "87 IMO with [PERSON_NAME] and [PERSON_NAME]" at bounding box center [260, 207] width 115 height 115
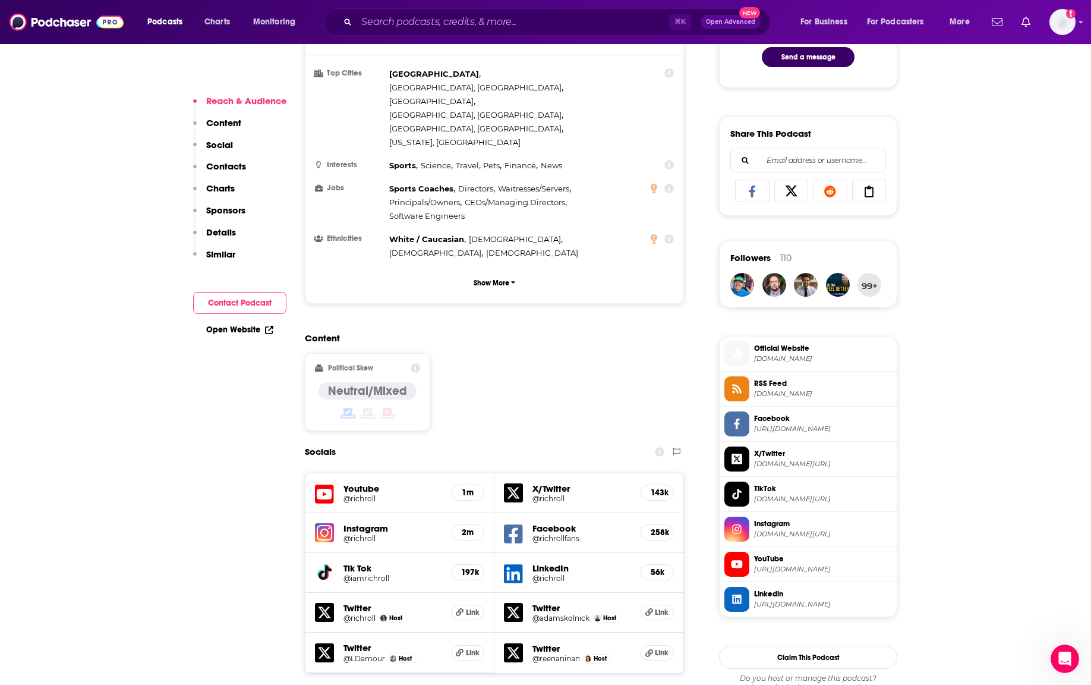
scroll to position [671, 0]
